Goal: Communication & Community: Answer question/provide support

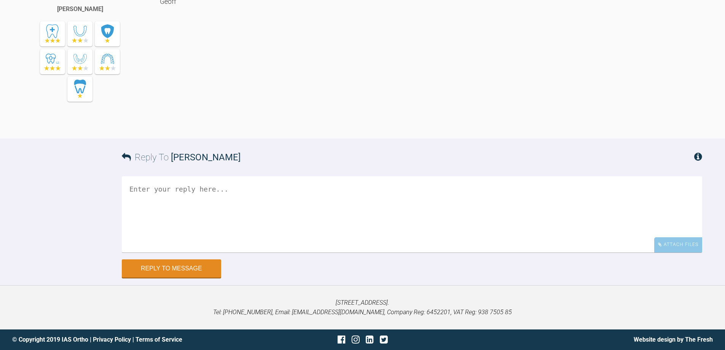
scroll to position [2003, 0]
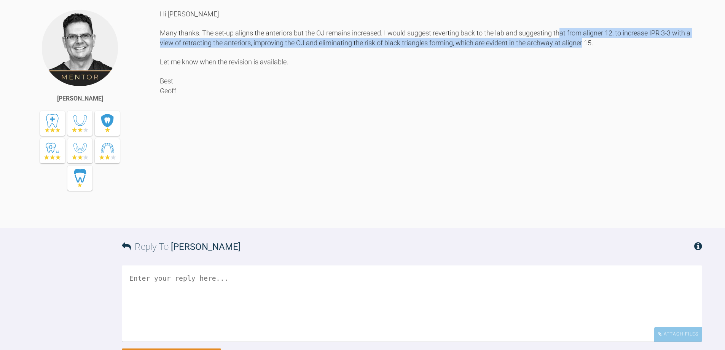
drag, startPoint x: 569, startPoint y: 194, endPoint x: 594, endPoint y: 203, distance: 26.7
click at [594, 203] on div "Hi Bernadette Many thanks. The set-up aligns the anteriors but the OJ remains i…" at bounding box center [431, 113] width 543 height 208
copy div "from aligner 12, to increase IPR 3-3 with a view of retracting the anteriors, i…"
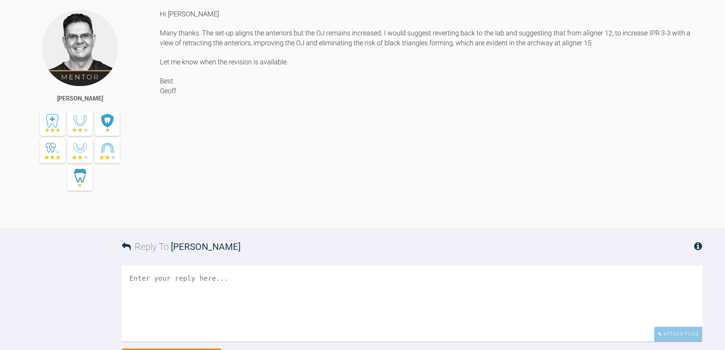
click at [332, 217] on div "Hi Bernadette Many thanks. The set-up aligns the anteriors but the OJ remains i…" at bounding box center [431, 113] width 543 height 208
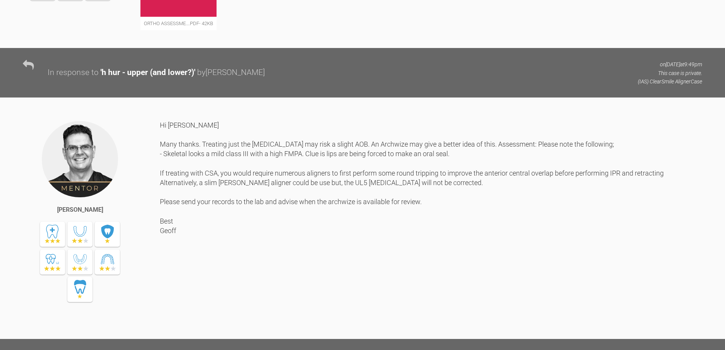
scroll to position [0, 0]
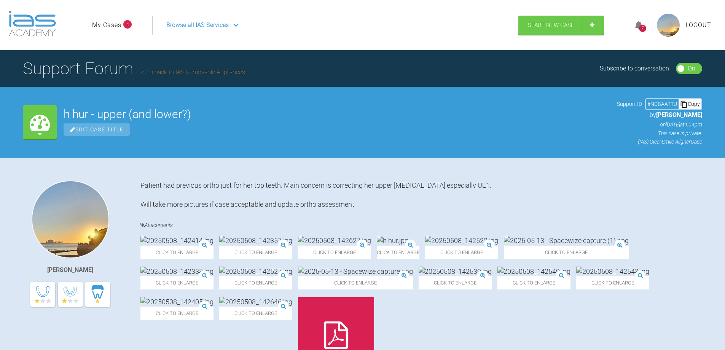
click at [690, 101] on div "Copy" at bounding box center [690, 104] width 23 height 10
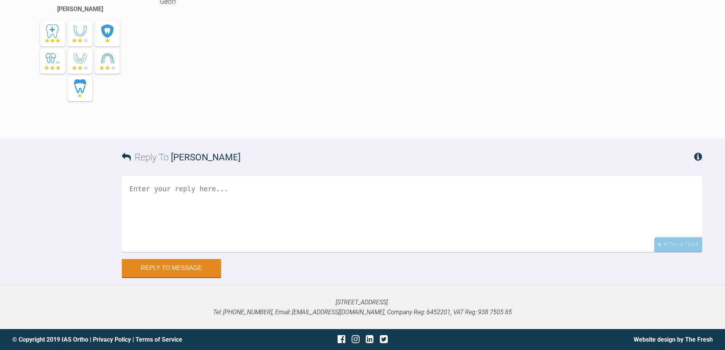
scroll to position [2254, 0]
click at [233, 232] on textarea at bounding box center [412, 214] width 581 height 76
type textarea "t"
type textarea "Thank you. Have sent this to the lab."
click at [184, 275] on button "Reply to Message" at bounding box center [171, 269] width 99 height 18
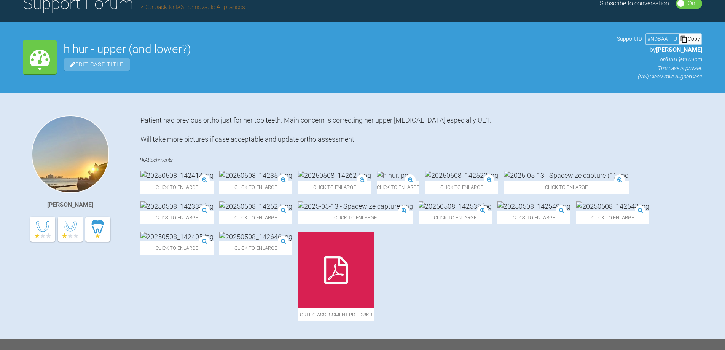
scroll to position [0, 0]
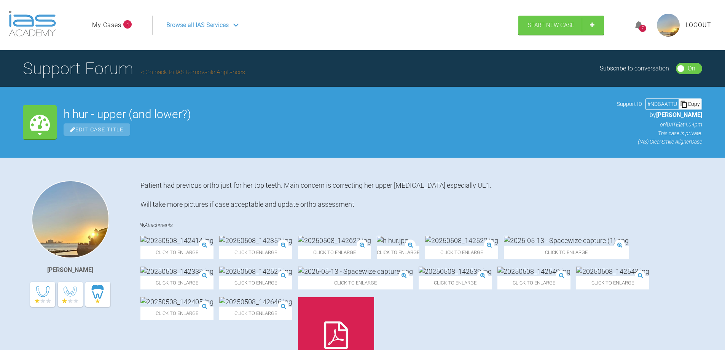
click at [707, 25] on span "Logout" at bounding box center [699, 25] width 26 height 10
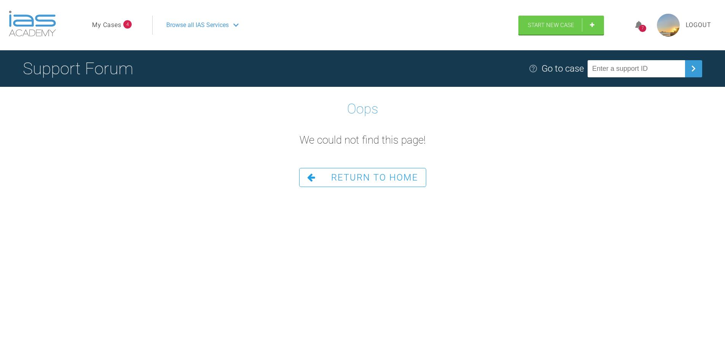
click at [696, 30] on span "Logout" at bounding box center [699, 25] width 26 height 10
click at [353, 176] on span "Return To Home" at bounding box center [374, 177] width 87 height 11
